Goal: Information Seeking & Learning: Check status

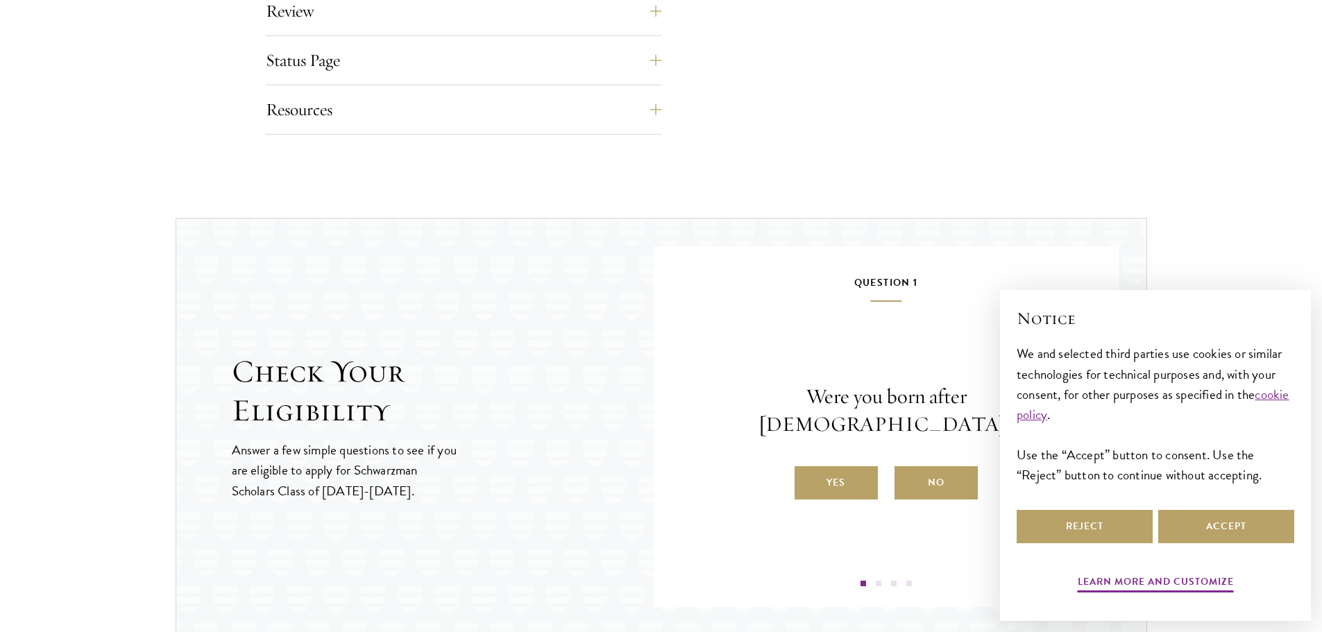
scroll to position [1527, 0]
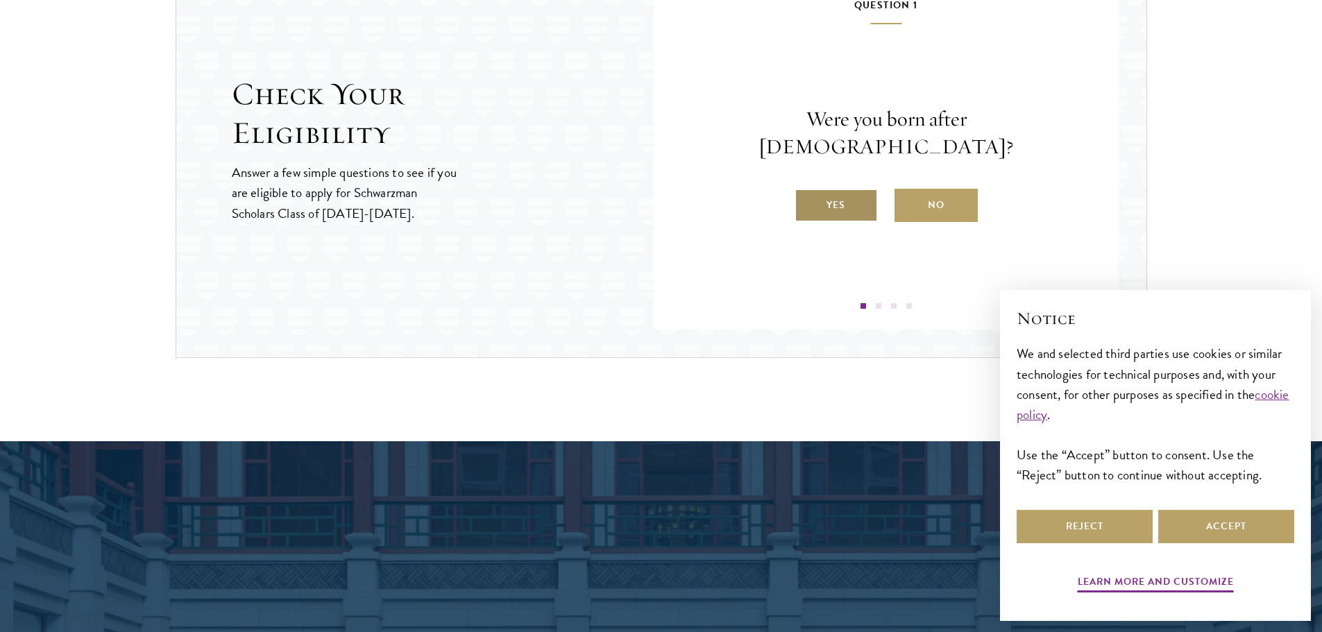
click at [829, 201] on label "Yes" at bounding box center [836, 205] width 83 height 33
click at [807, 201] on input "Yes" at bounding box center [801, 196] width 12 height 12
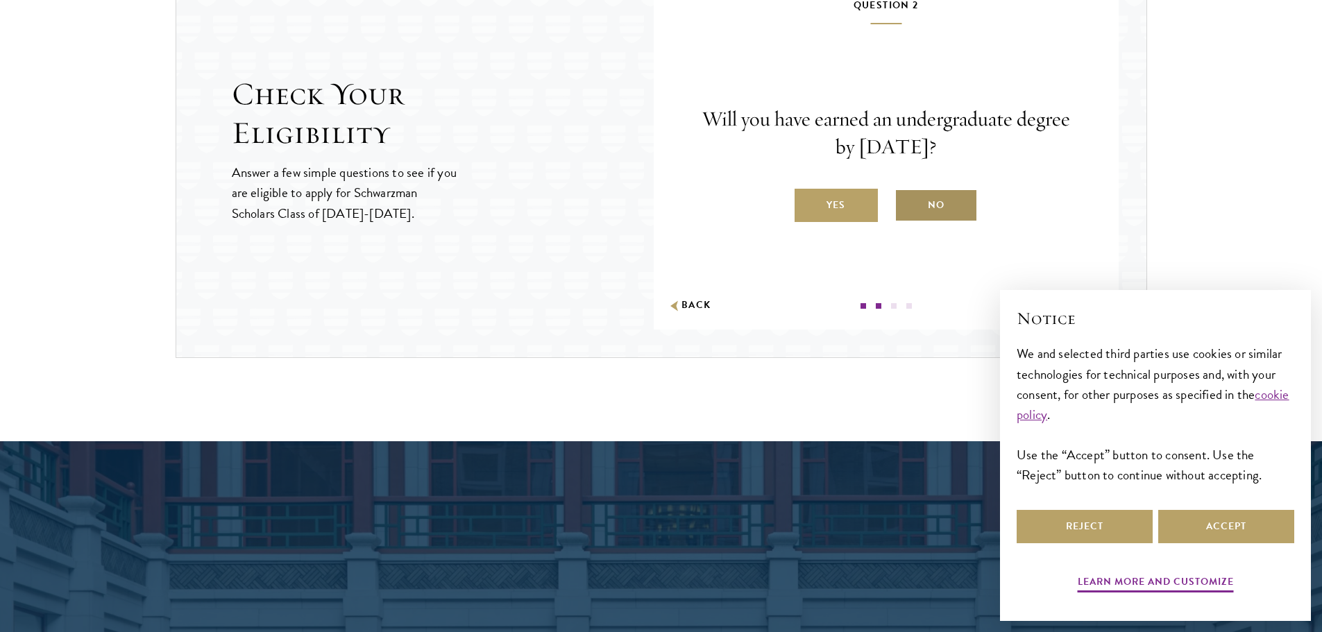
click at [933, 212] on label "No" at bounding box center [935, 205] width 83 height 33
click at [907, 203] on input "No" at bounding box center [900, 196] width 12 height 12
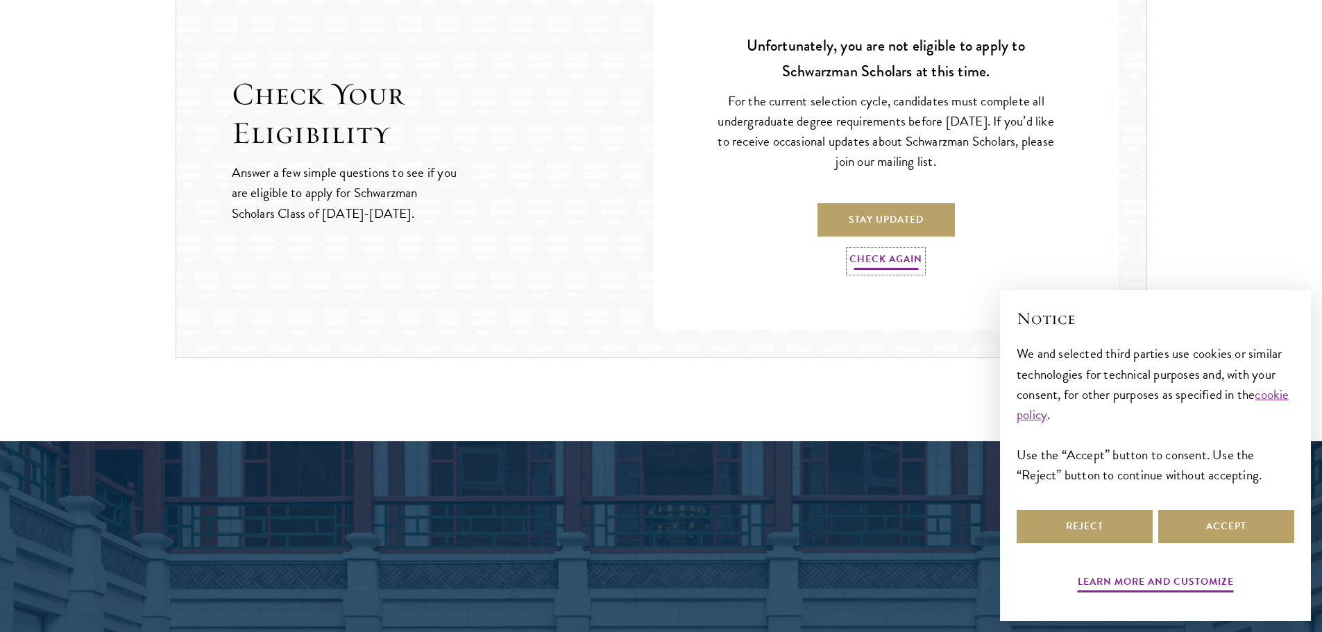
click at [883, 265] on link "Check Again" at bounding box center [885, 262] width 73 height 22
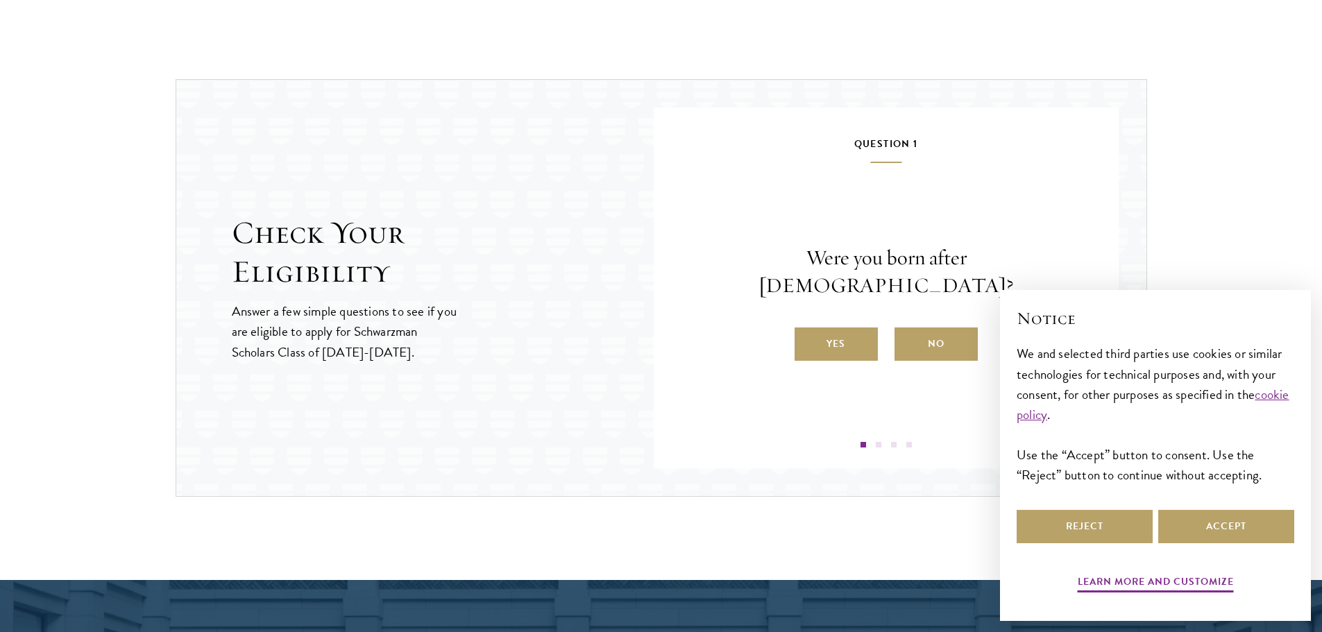
scroll to position [1387, 0]
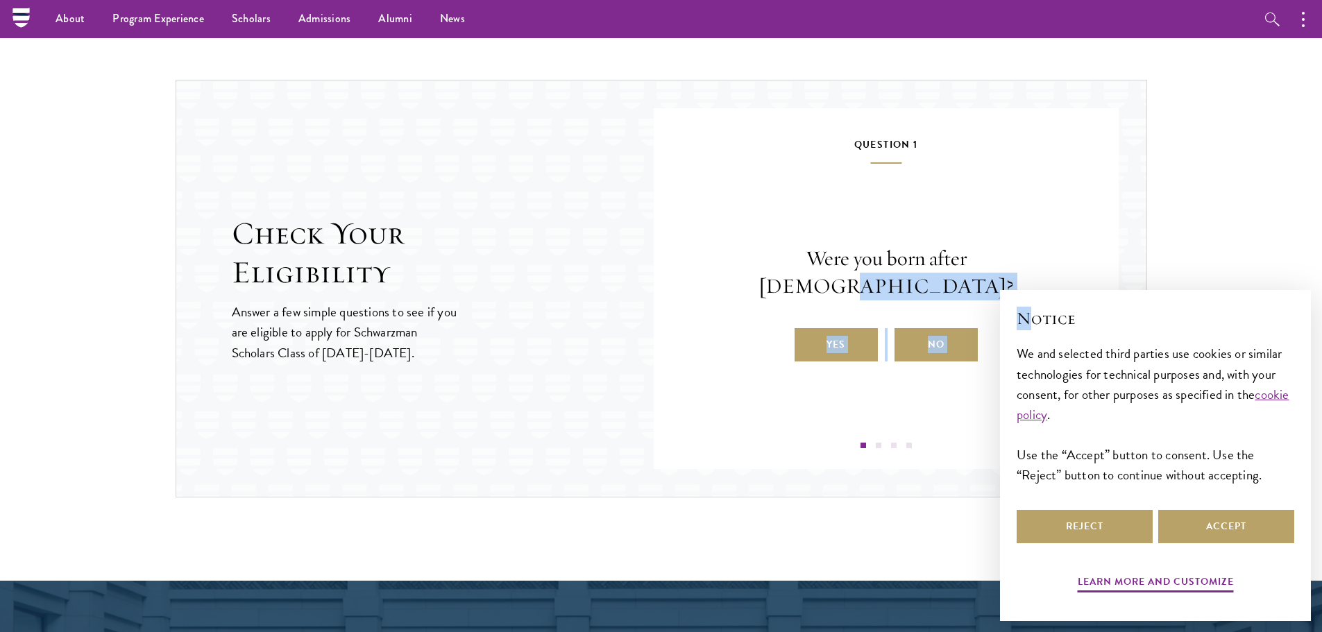
drag, startPoint x: 970, startPoint y: 285, endPoint x: 1028, endPoint y: 285, distance: 58.3
click at [1028, 285] on body "About Overview Leadership Donors Program Experience Overview Curriculum Student…" at bounding box center [661, 68] width 1322 height 2910
click at [906, 255] on div "Question 1 Were you born after [DEMOGRAPHIC_DATA]? Yes No" at bounding box center [886, 292] width 382 height 312
click at [917, 328] on label "No" at bounding box center [935, 344] width 83 height 33
click at [907, 330] on input "No" at bounding box center [900, 336] width 12 height 12
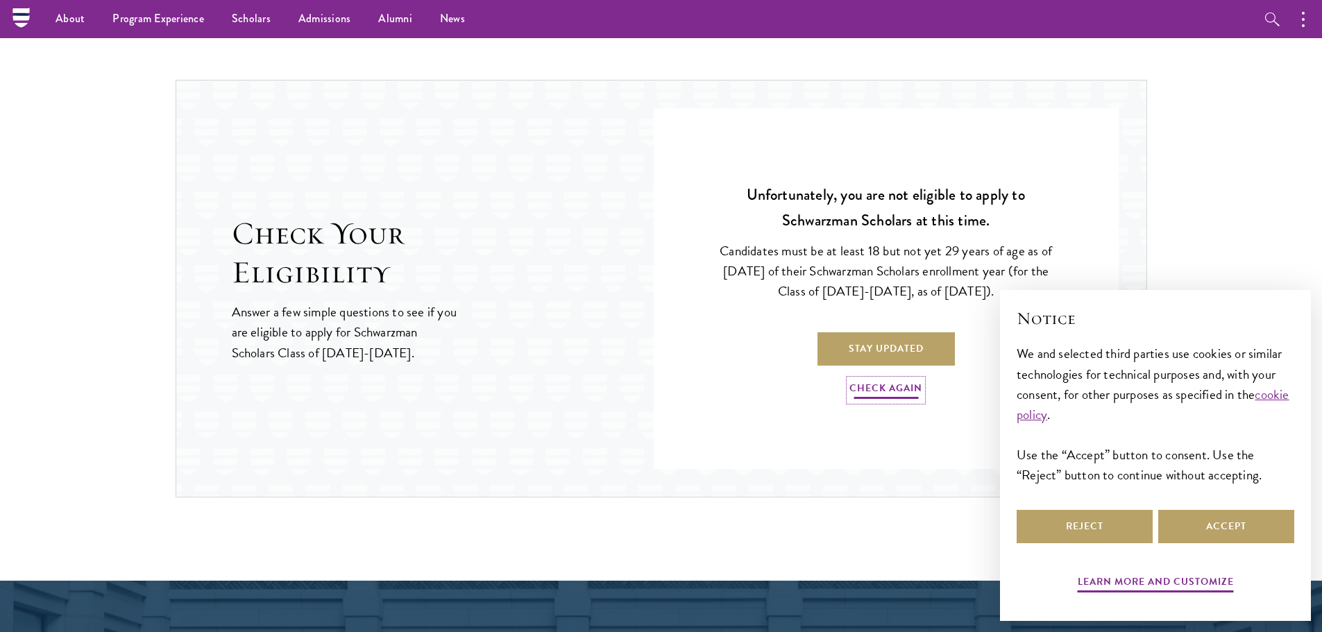
click at [893, 398] on link "Check Again" at bounding box center [885, 391] width 73 height 22
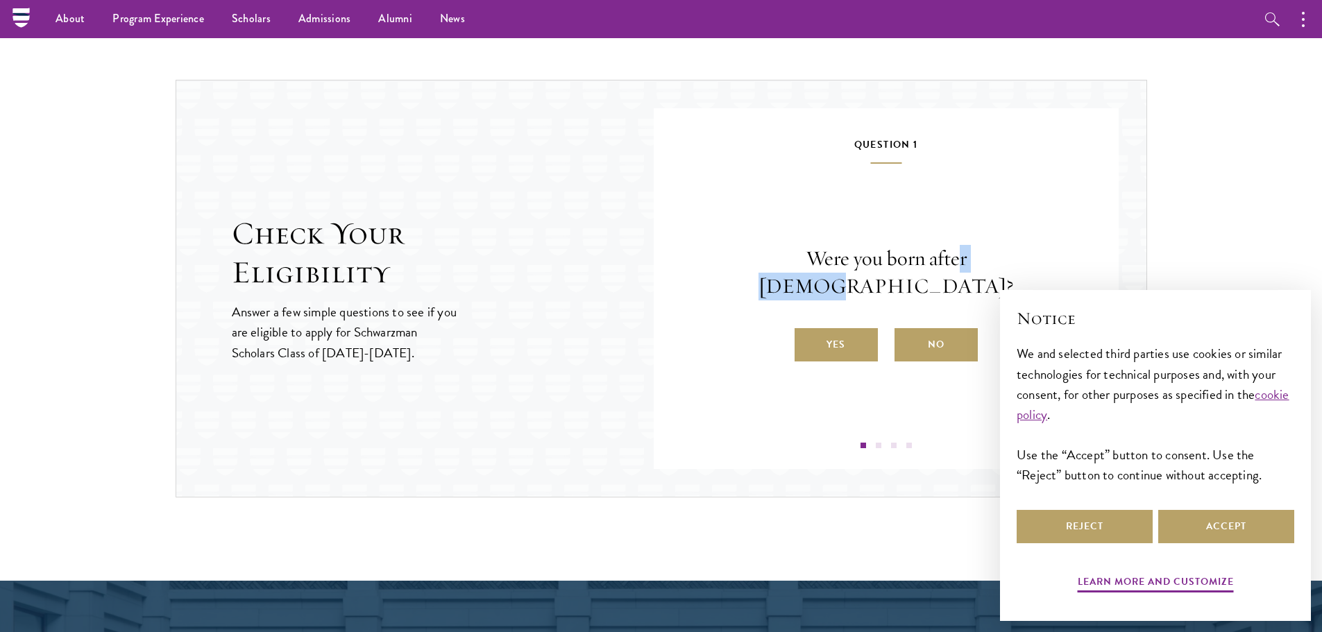
drag, startPoint x: 900, startPoint y: 269, endPoint x: 963, endPoint y: 277, distance: 62.9
click at [963, 277] on p "Were you born after [DEMOGRAPHIC_DATA]?" at bounding box center [886, 273] width 382 height 56
click at [849, 336] on label "Yes" at bounding box center [836, 344] width 83 height 33
click at [807, 336] on input "Yes" at bounding box center [801, 336] width 12 height 12
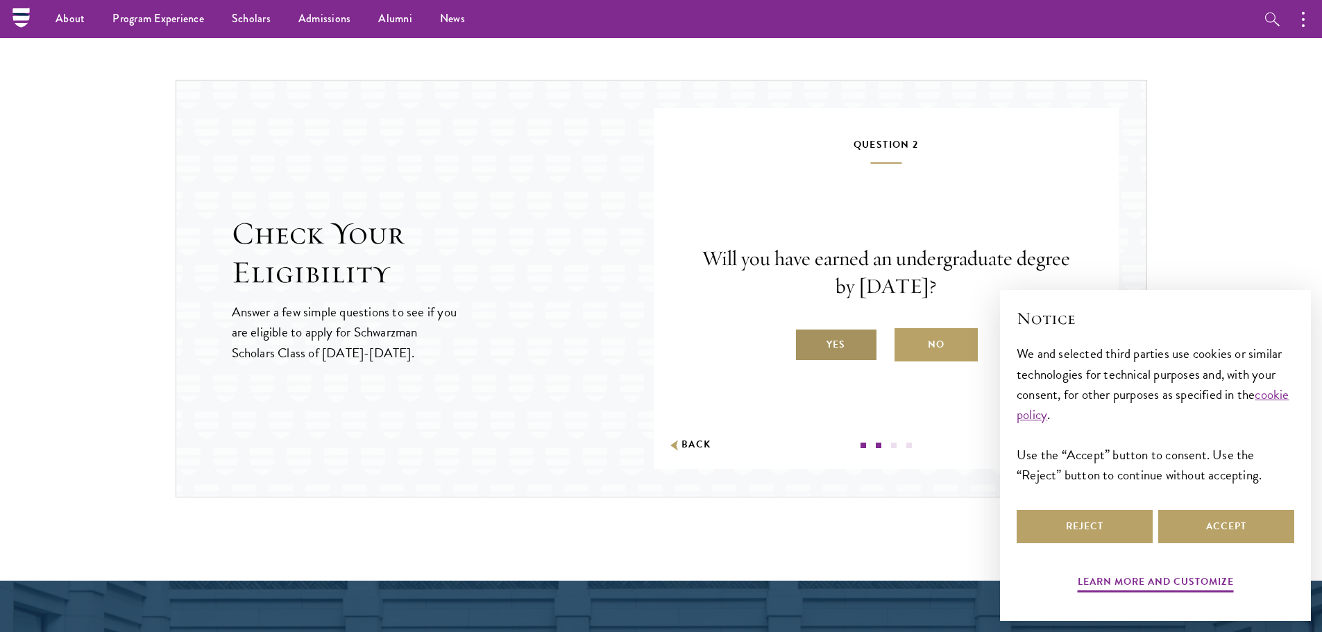
click at [856, 345] on label "Yes" at bounding box center [836, 344] width 83 height 33
click at [807, 342] on input "Yes" at bounding box center [801, 336] width 12 height 12
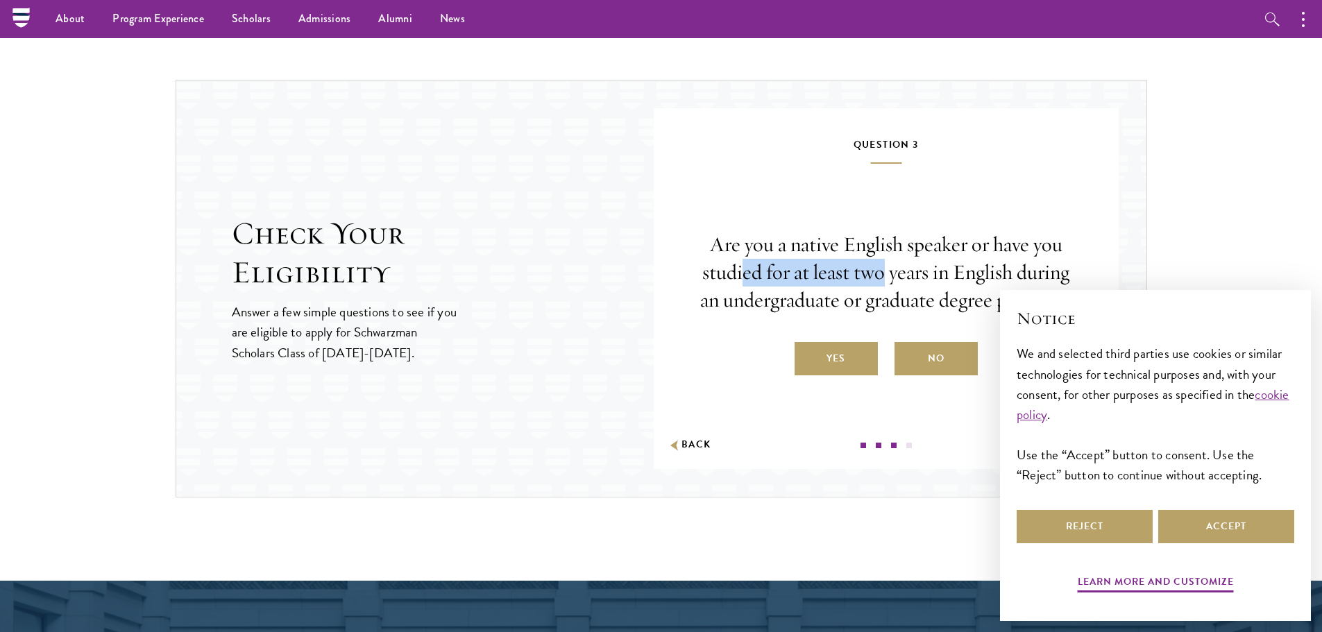
drag, startPoint x: 743, startPoint y: 261, endPoint x: 882, endPoint y: 259, distance: 139.5
click at [882, 259] on p "Are you a native English speaker or have you studied for at least two years in …" at bounding box center [886, 272] width 382 height 83
click at [890, 281] on p "Are you a native English speaker or have you studied for at least two years in …" at bounding box center [886, 272] width 382 height 83
click at [847, 358] on label "Yes" at bounding box center [836, 358] width 83 height 33
click at [807, 356] on input "Yes" at bounding box center [801, 350] width 12 height 12
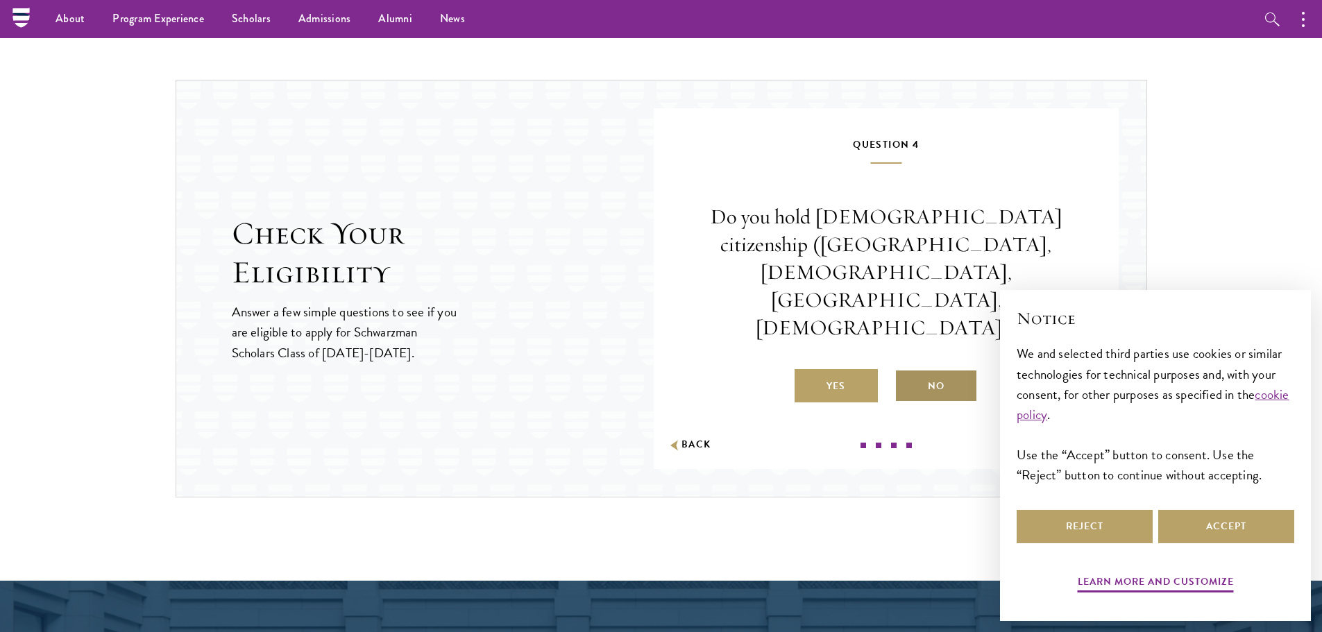
click at [928, 369] on label "No" at bounding box center [935, 385] width 83 height 33
click at [907, 371] on input "No" at bounding box center [900, 377] width 12 height 12
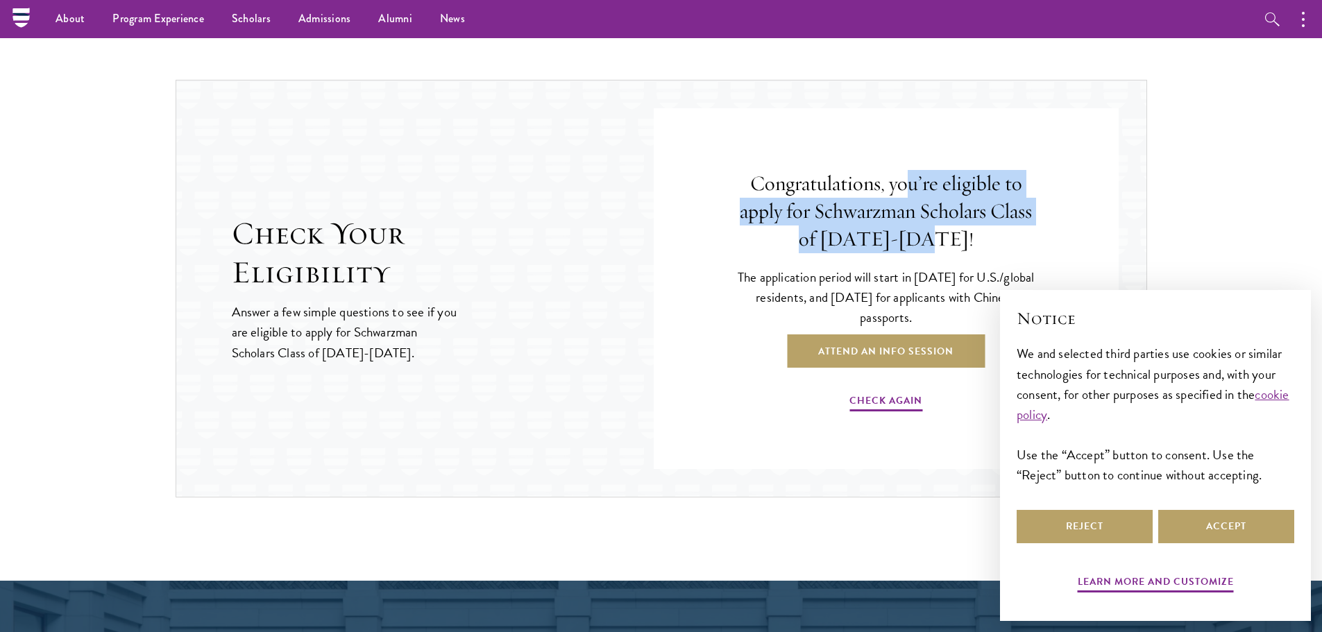
drag, startPoint x: 910, startPoint y: 197, endPoint x: 969, endPoint y: 230, distance: 67.7
click at [969, 230] on h4 "Congratulations, you’re eligible to apply for Schwarzman Scholars Class of [DAT…" at bounding box center [886, 211] width 312 height 83
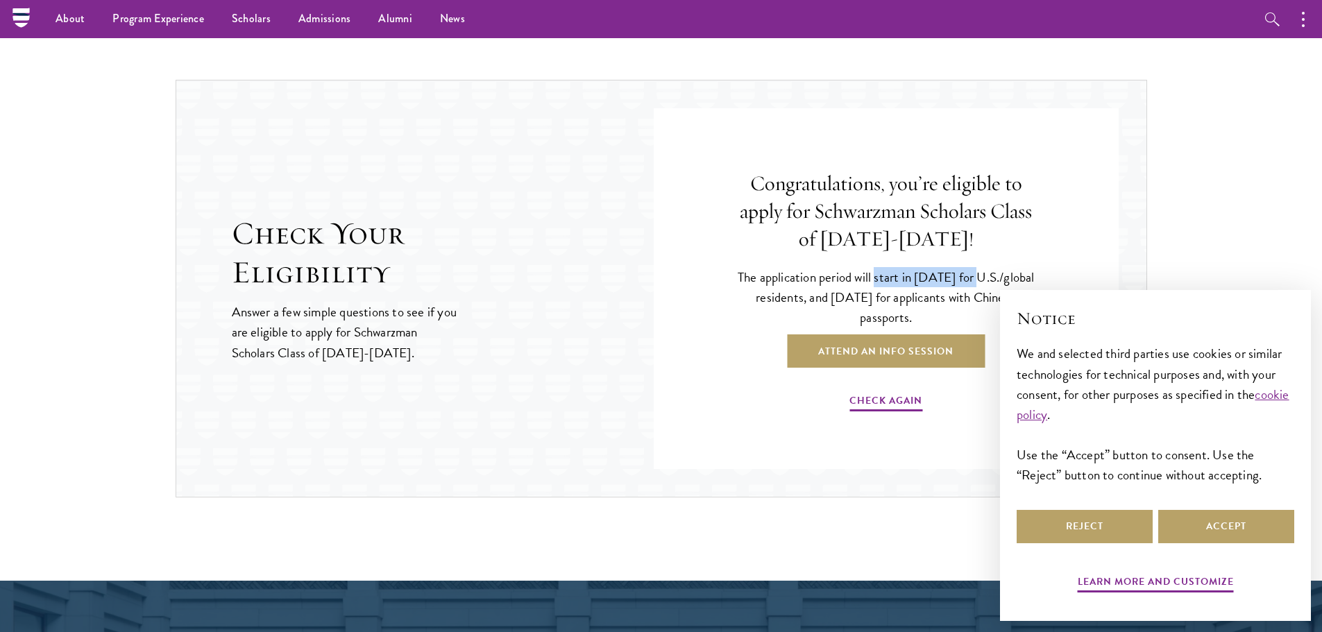
drag, startPoint x: 899, startPoint y: 282, endPoint x: 997, endPoint y: 275, distance: 98.7
click at [997, 275] on p "The application period will start in [DATE] for U.S./global residents, and [DAT…" at bounding box center [886, 297] width 312 height 60
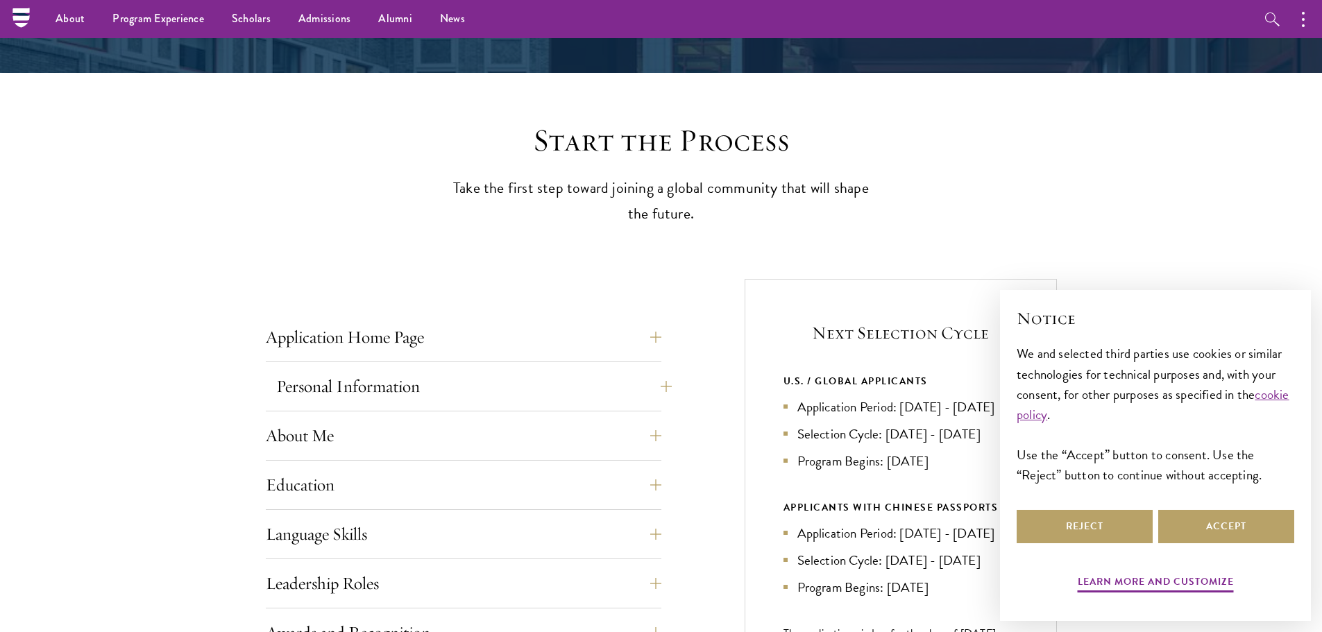
scroll to position [346, 0]
